Goal: Register for event/course

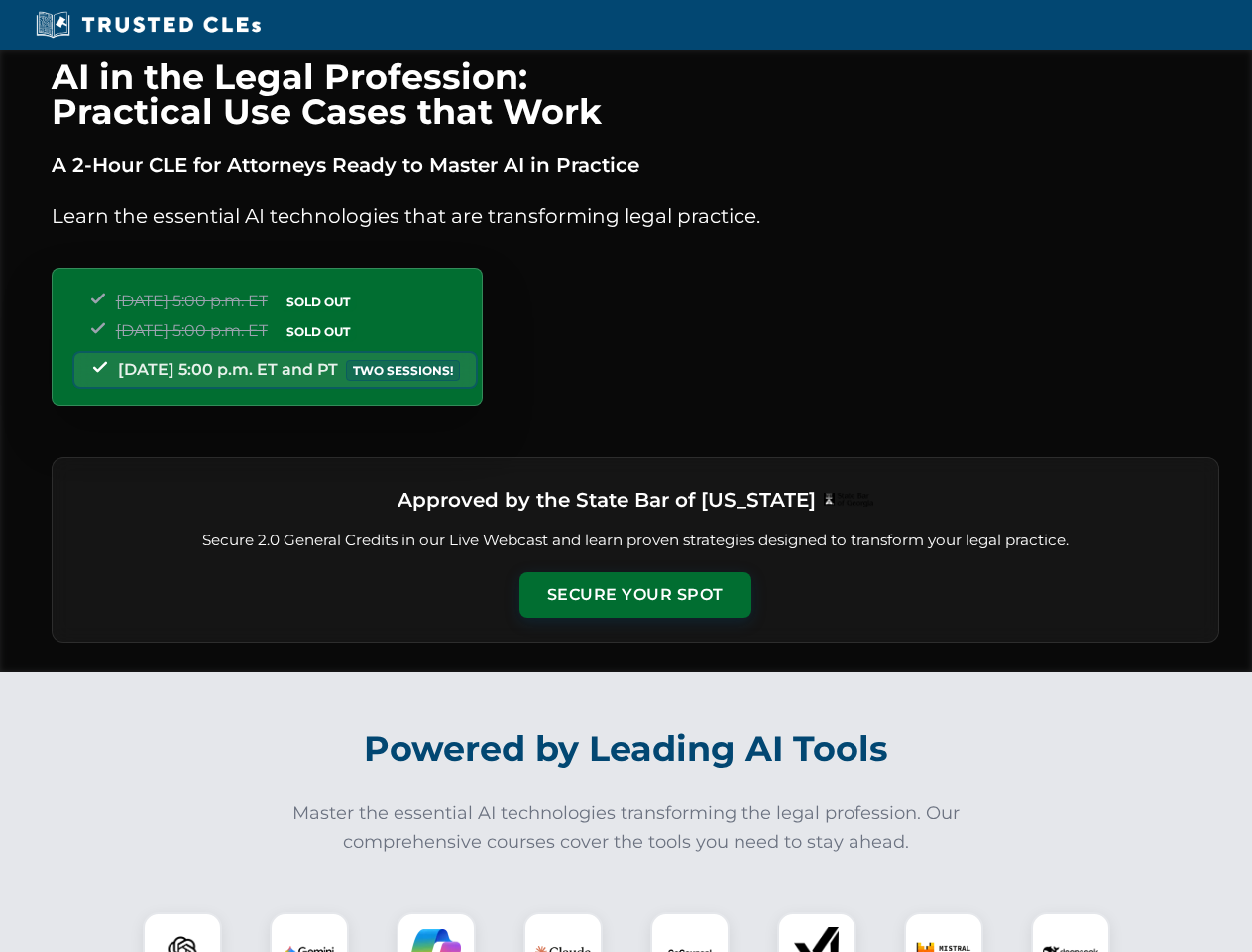
click at [634, 595] on button "Secure Your Spot" at bounding box center [635, 595] width 232 height 46
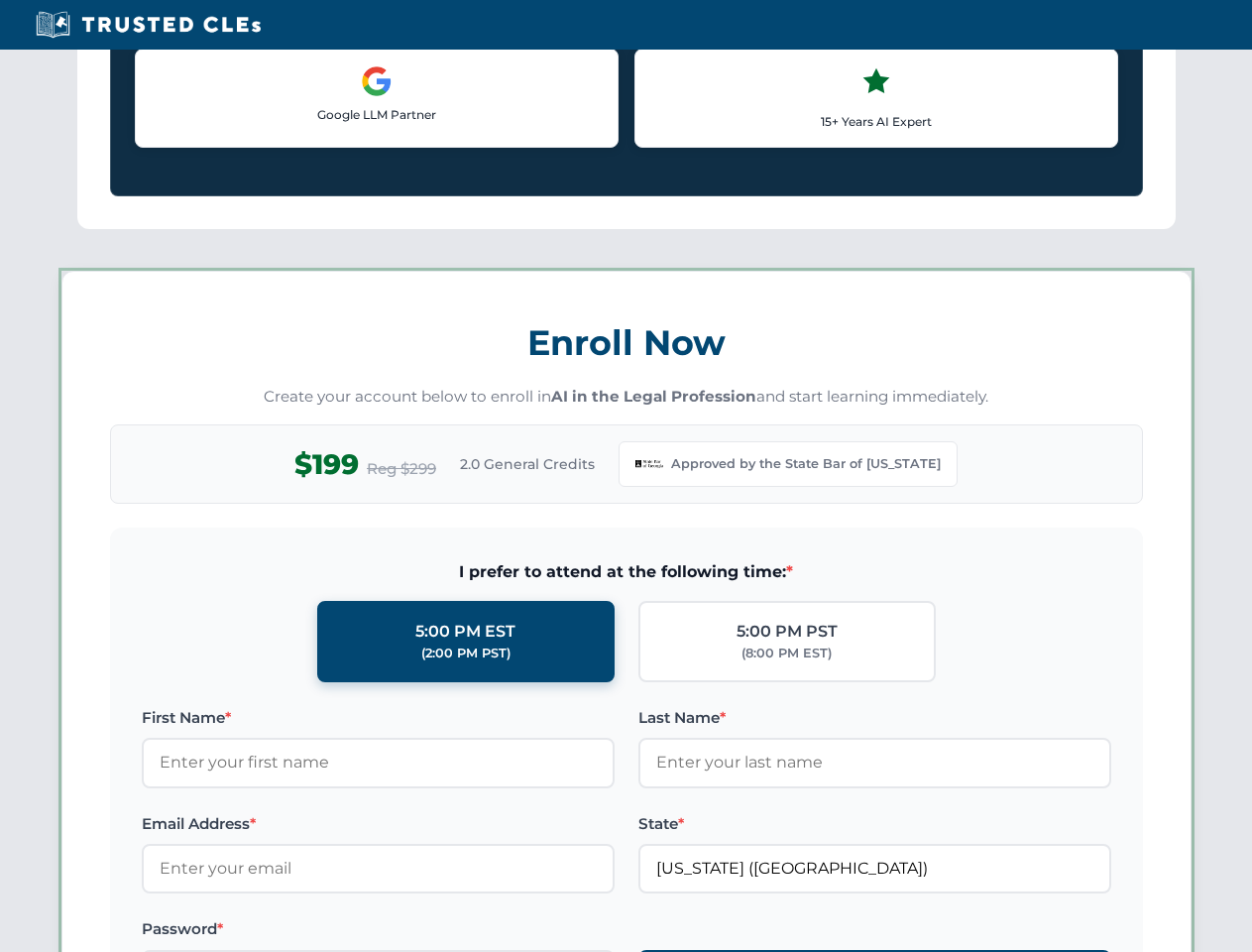
click at [436, 932] on label "Password *" at bounding box center [378, 929] width 473 height 24
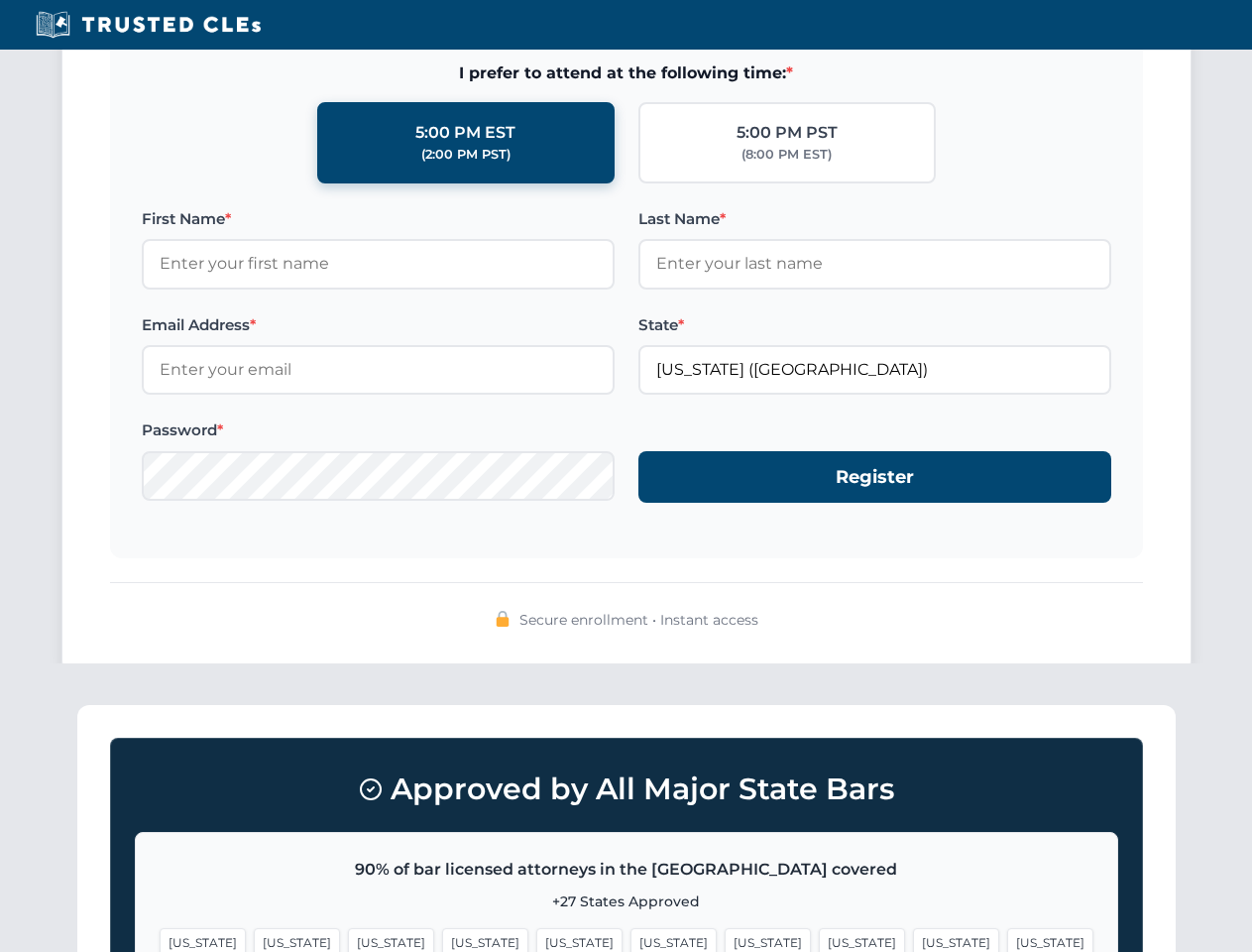
click at [630, 932] on span "[US_STATE]" at bounding box center [673, 942] width 86 height 29
click at [725, 932] on span "[US_STATE]" at bounding box center [768, 942] width 86 height 29
click at [913, 932] on span "[US_STATE]" at bounding box center [956, 942] width 86 height 29
